Goal: Task Accomplishment & Management: Use online tool/utility

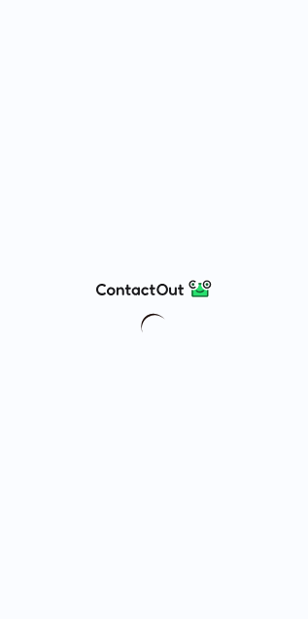
click at [181, 238] on div at bounding box center [154, 309] width 308 height 619
